Goal: Obtain resource: Obtain resource

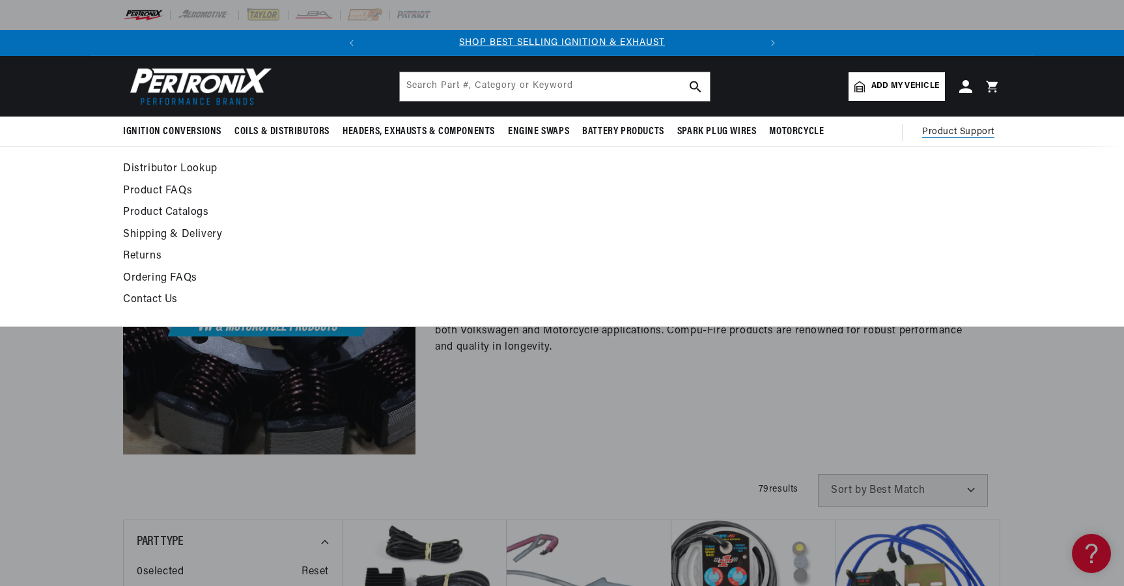
click at [170, 210] on link "Product Catalogs" at bounding box center [443, 213] width 640 height 18
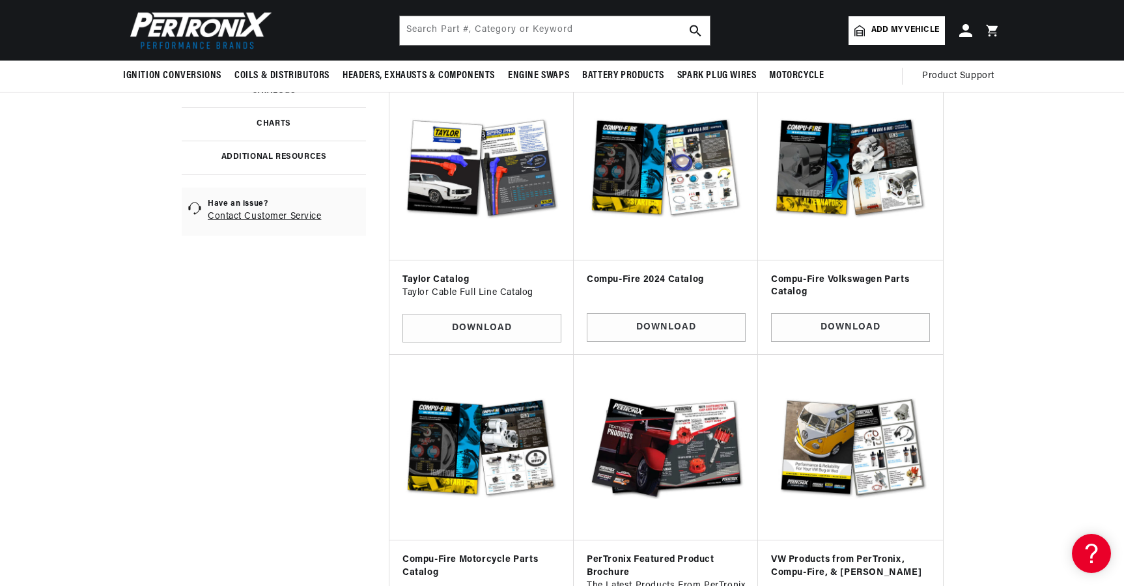
scroll to position [195, 0]
